Goal: Task Accomplishment & Management: Manage account settings

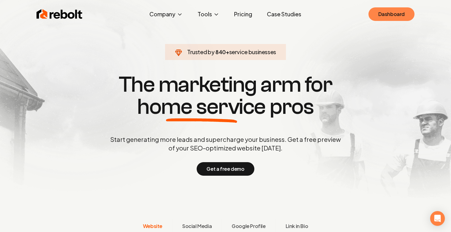
click at [378, 12] on link "Dashboard" at bounding box center [392, 14] width 46 height 14
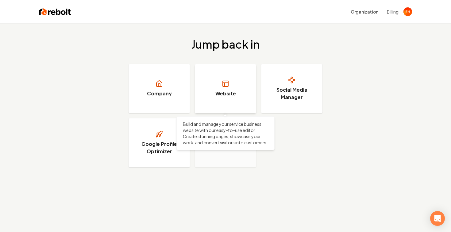
click at [220, 98] on link "Website" at bounding box center [225, 88] width 61 height 49
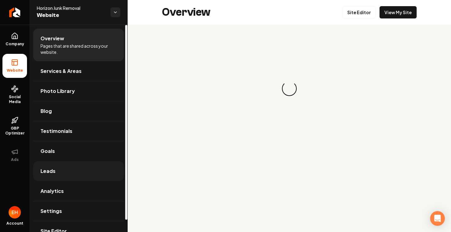
click at [57, 177] on link "Leads" at bounding box center [78, 171] width 91 height 20
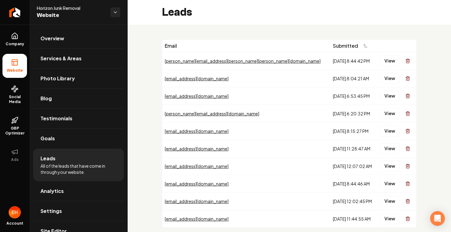
scroll to position [15, 0]
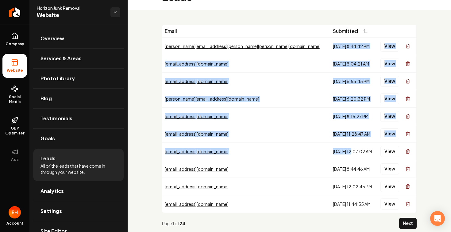
drag, startPoint x: 275, startPoint y: 45, endPoint x: 298, endPoint y: 149, distance: 105.6
click at [298, 149] on tbody "[PERSON_NAME][EMAIL_ADDRESS][PERSON_NAME][PERSON_NAME][DOMAIN_NAME] [DATE] 8:44…" at bounding box center [289, 124] width 254 height 175
click at [333, 149] on div "[DATE] 12:07:02 AM" at bounding box center [353, 151] width 41 height 6
